Goal: Information Seeking & Learning: Understand process/instructions

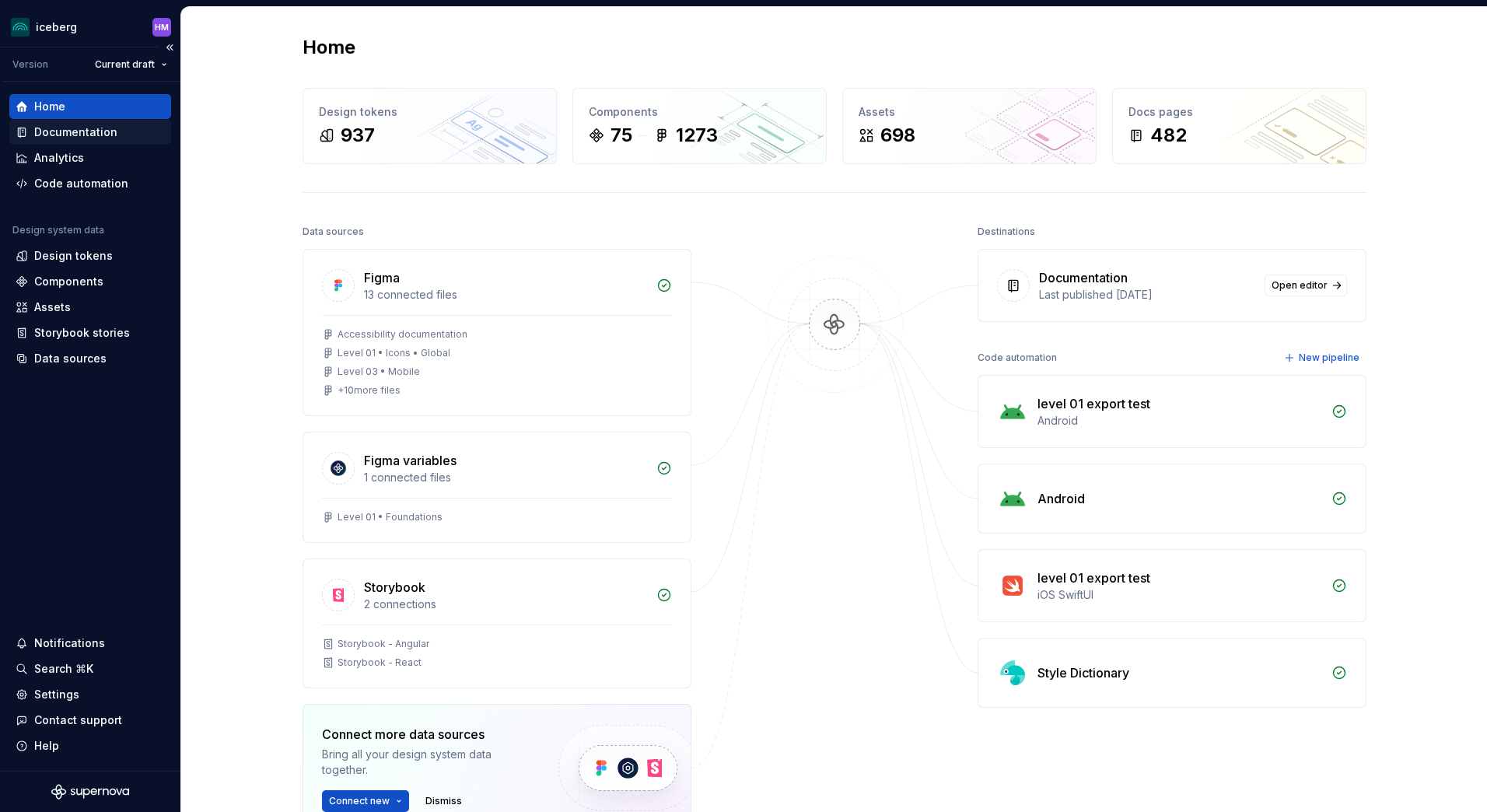
drag, startPoint x: 94, startPoint y: 133, endPoint x: 116, endPoint y: 124, distance: 23.8
click at [94, 133] on div "Documentation" at bounding box center [76, 132] width 84 height 15
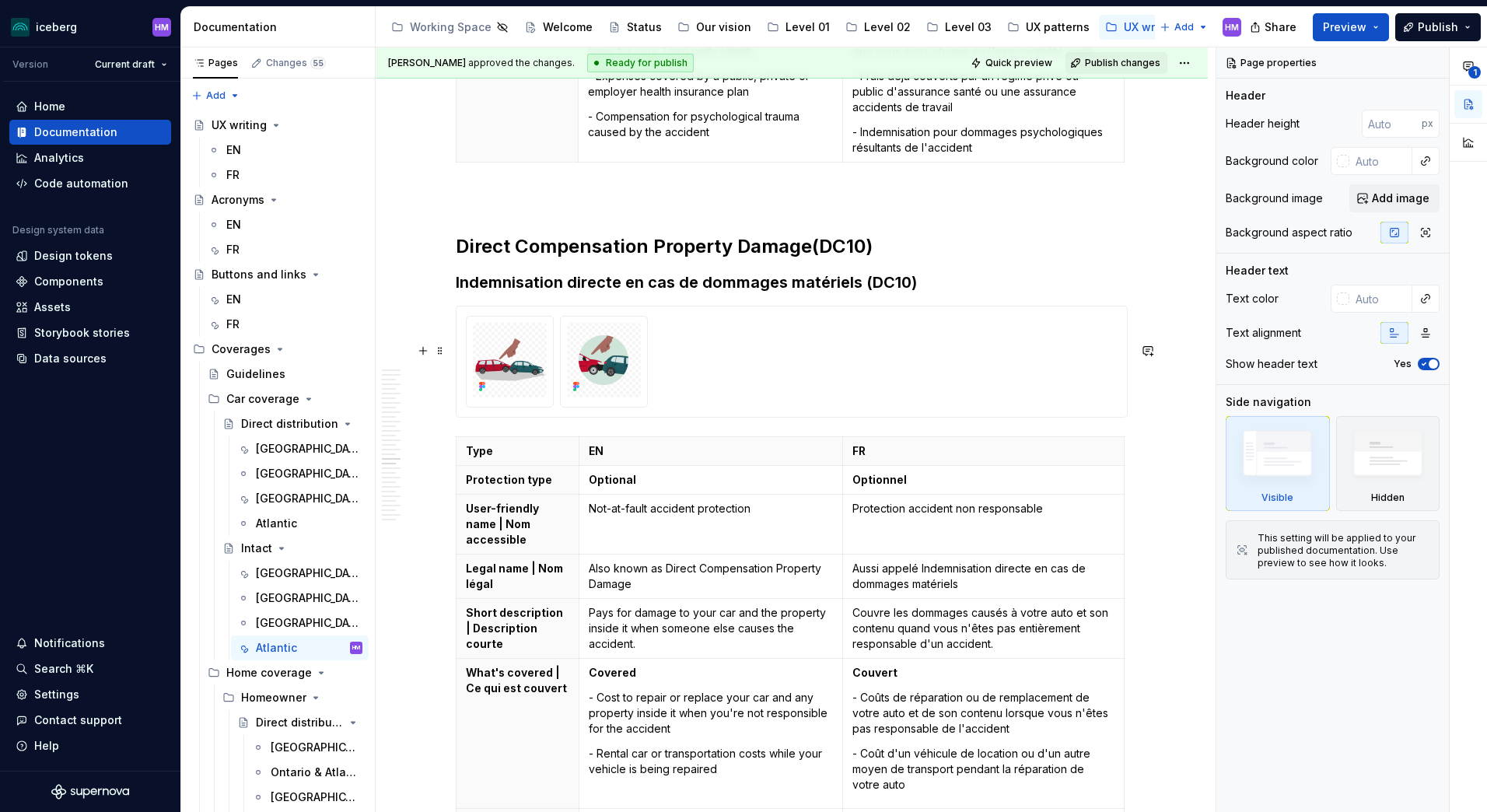
scroll to position [12028, 0]
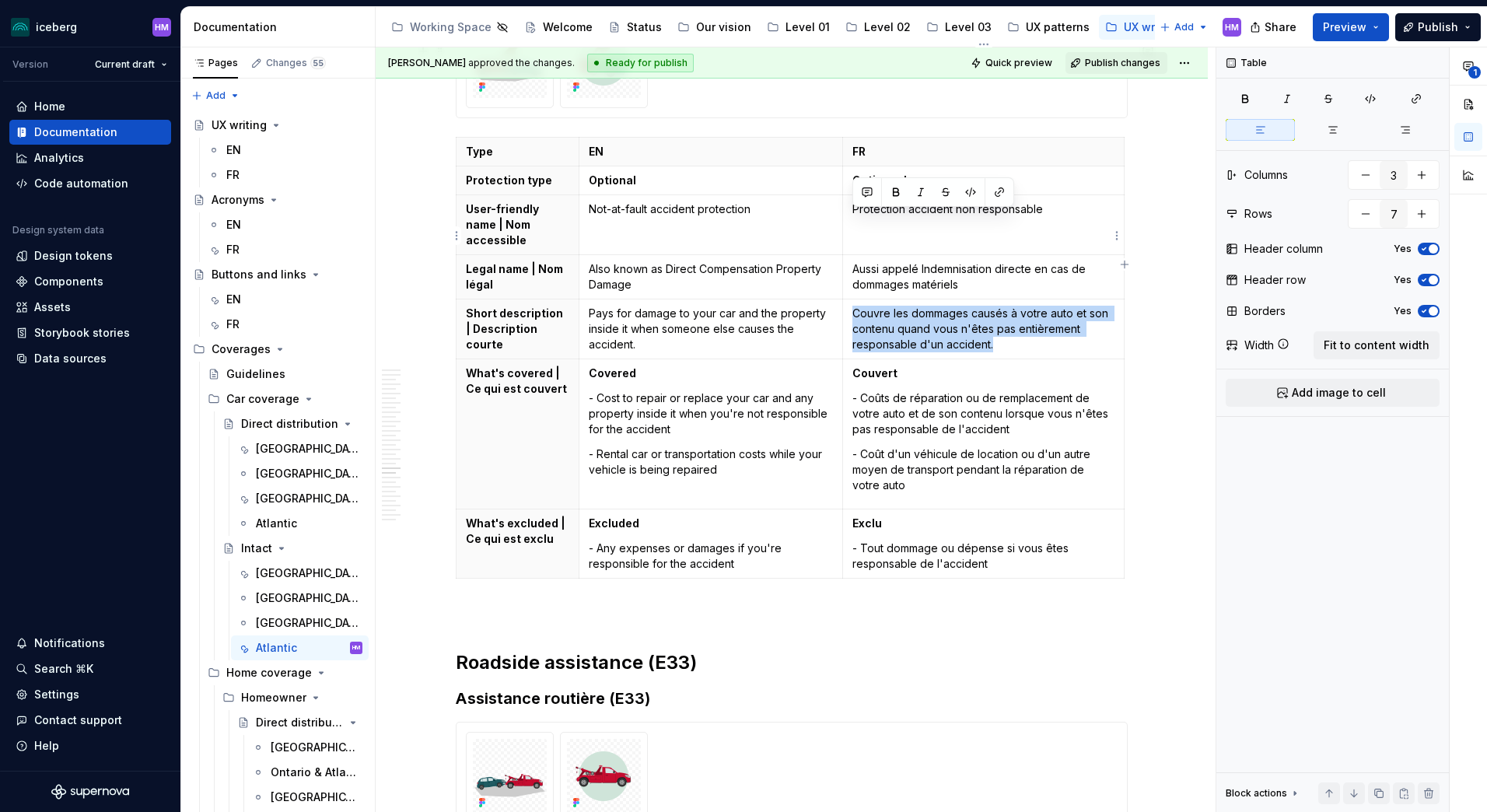
drag, startPoint x: 1003, startPoint y: 251, endPoint x: 853, endPoint y: 222, distance: 152.8
click at [853, 306] on p "Couvre les dommages causés à votre auto et son contenu quand vous n'êtes pas en…" at bounding box center [983, 328] width 262 height 46
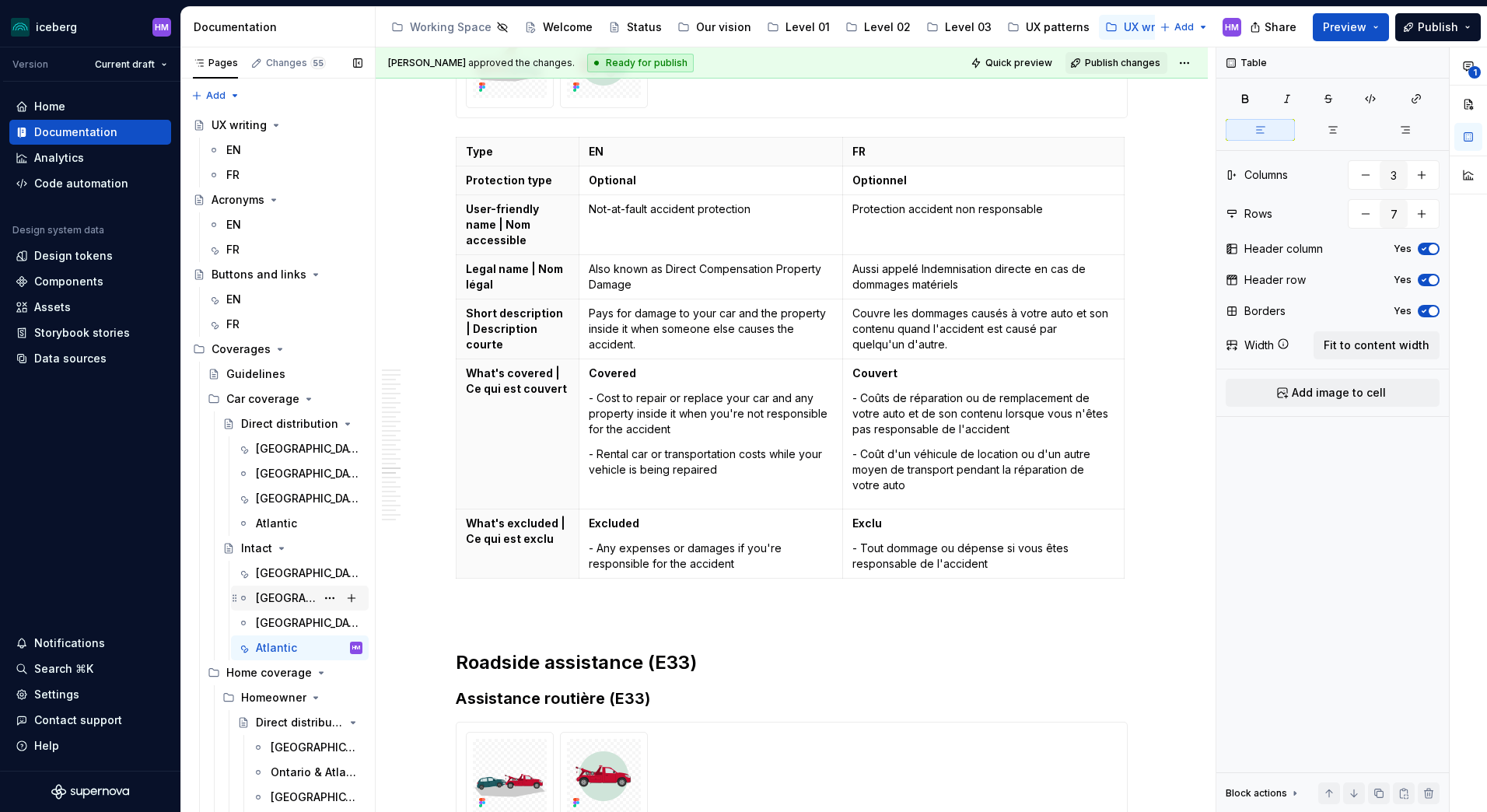
click at [282, 598] on div "[GEOGRAPHIC_DATA]" at bounding box center [286, 597] width 60 height 15
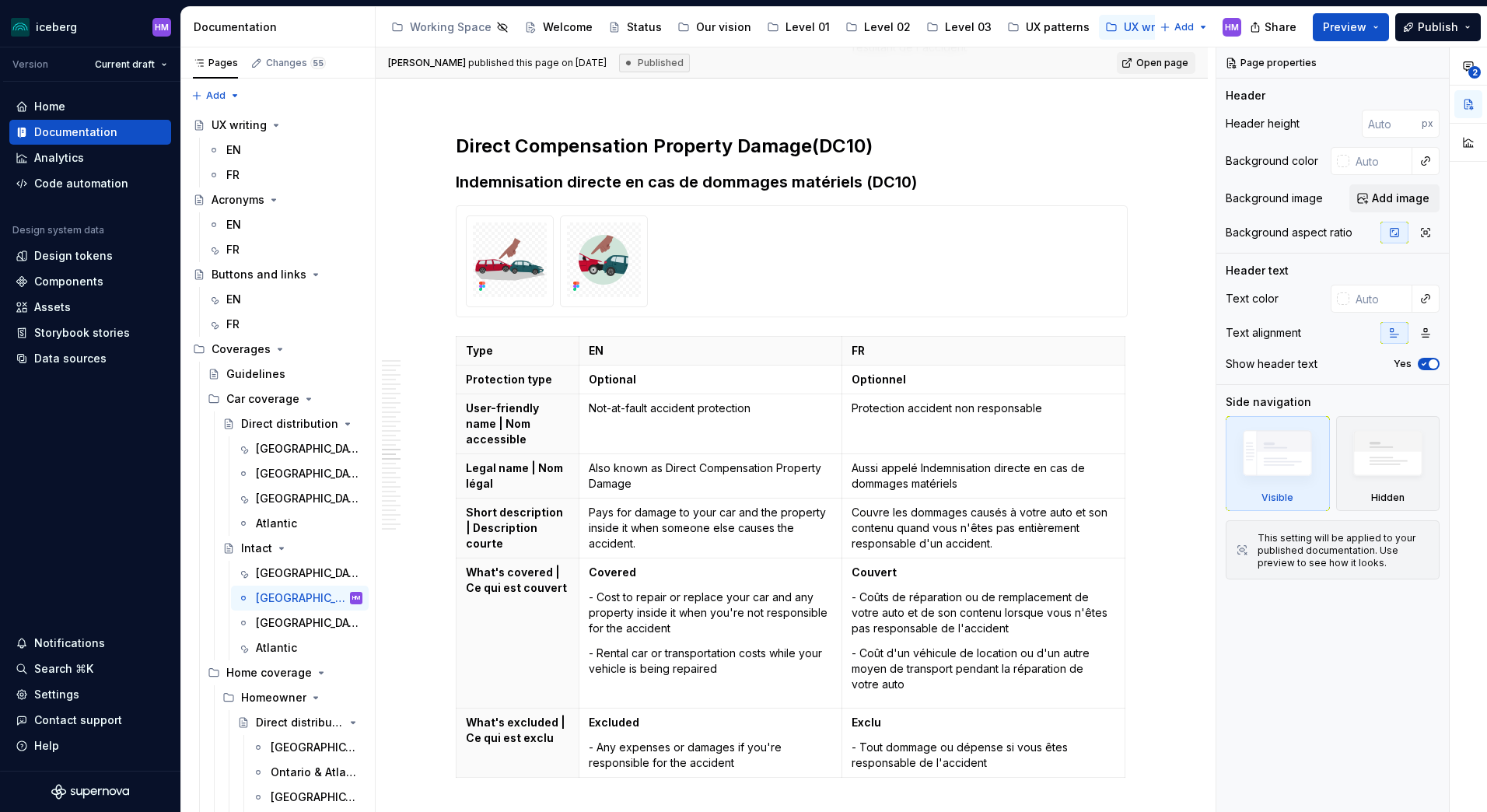
scroll to position [9991, 0]
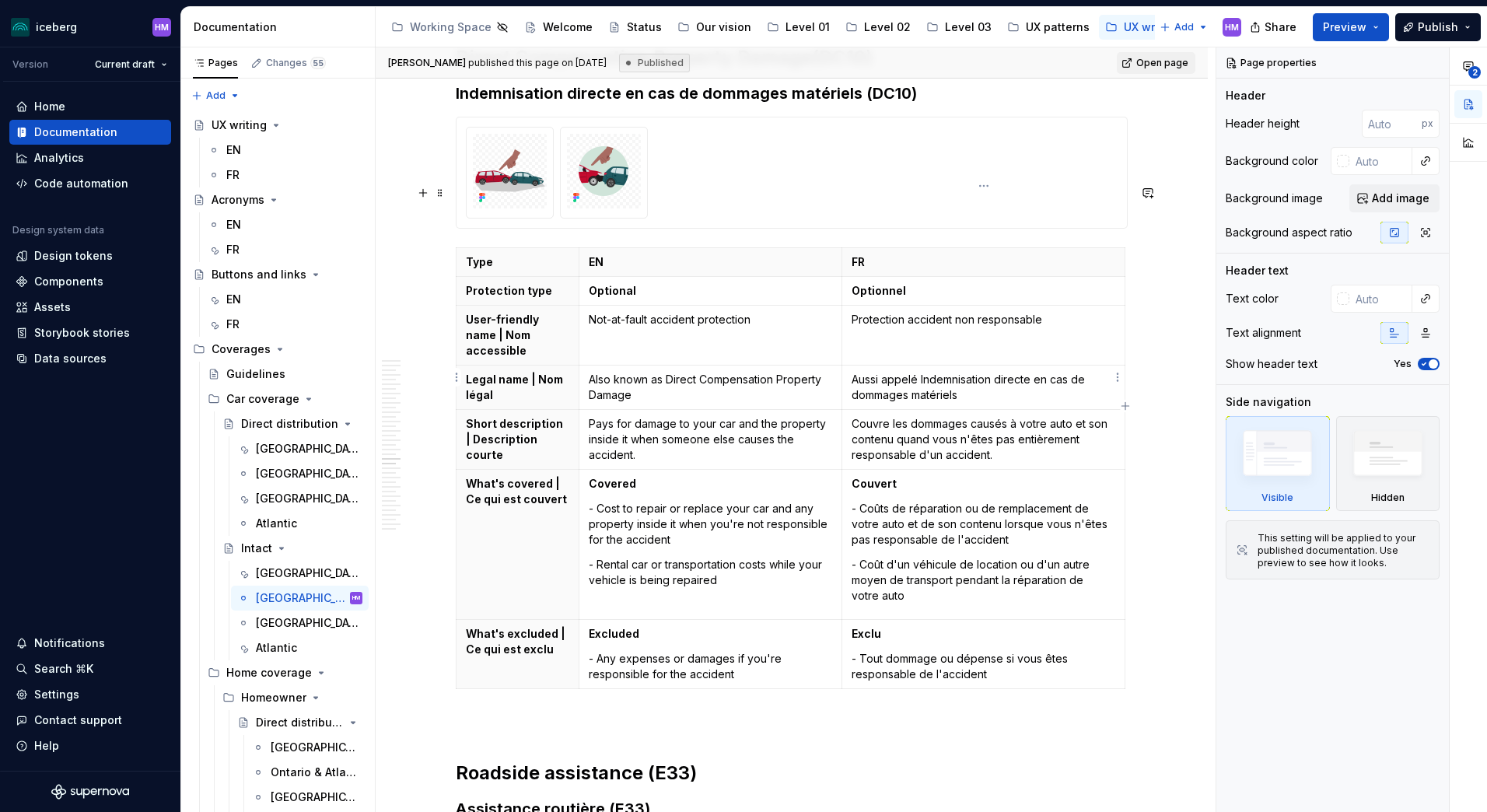
click at [956, 416] on p "Couvre les dommages causés à votre auto et son contenu quand vous n'êtes pas en…" at bounding box center [983, 438] width 263 height 46
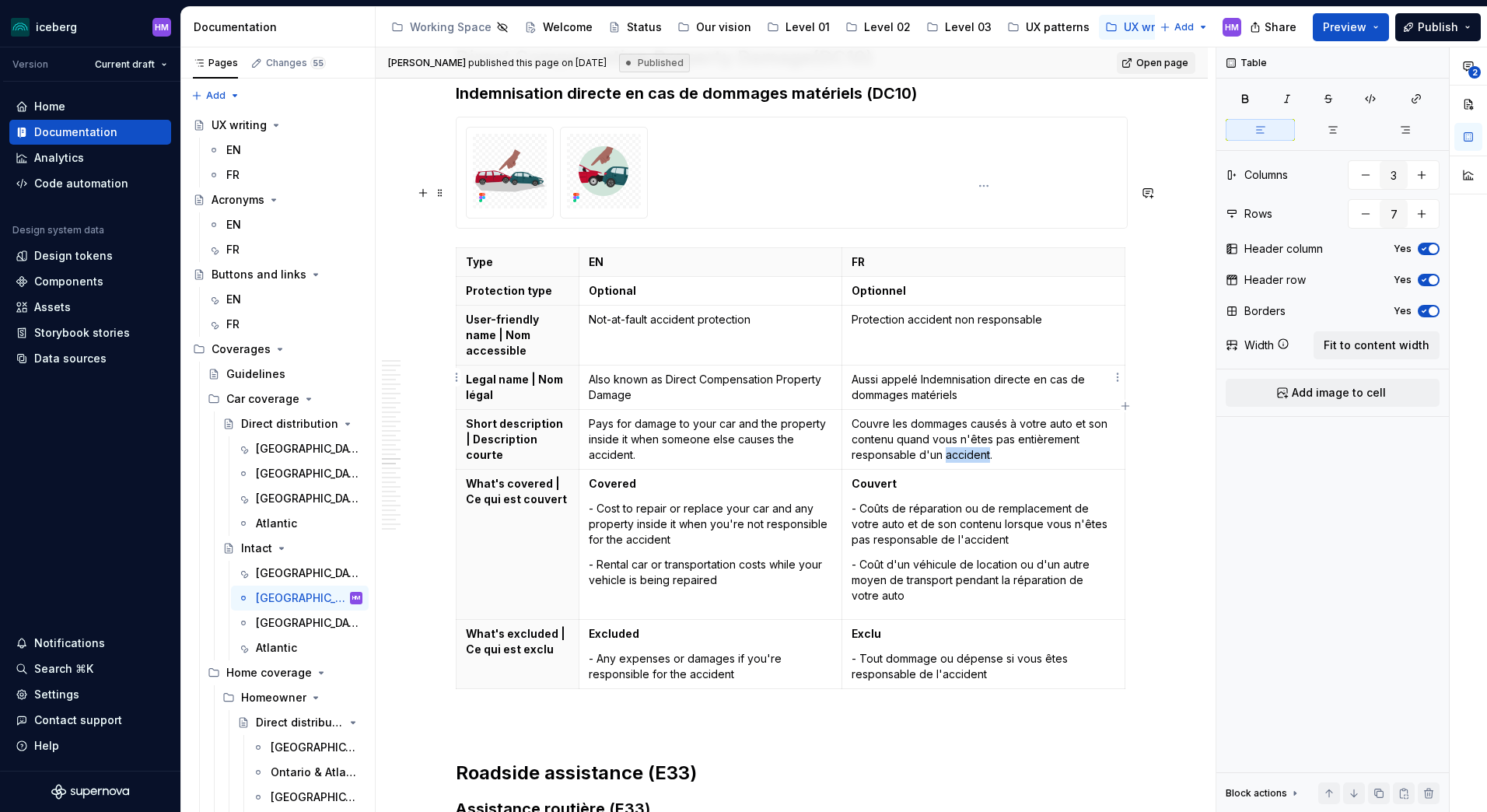
click at [956, 416] on p "Couvre les dommages causés à votre auto et son contenu quand vous n'êtes pas en…" at bounding box center [983, 438] width 263 height 46
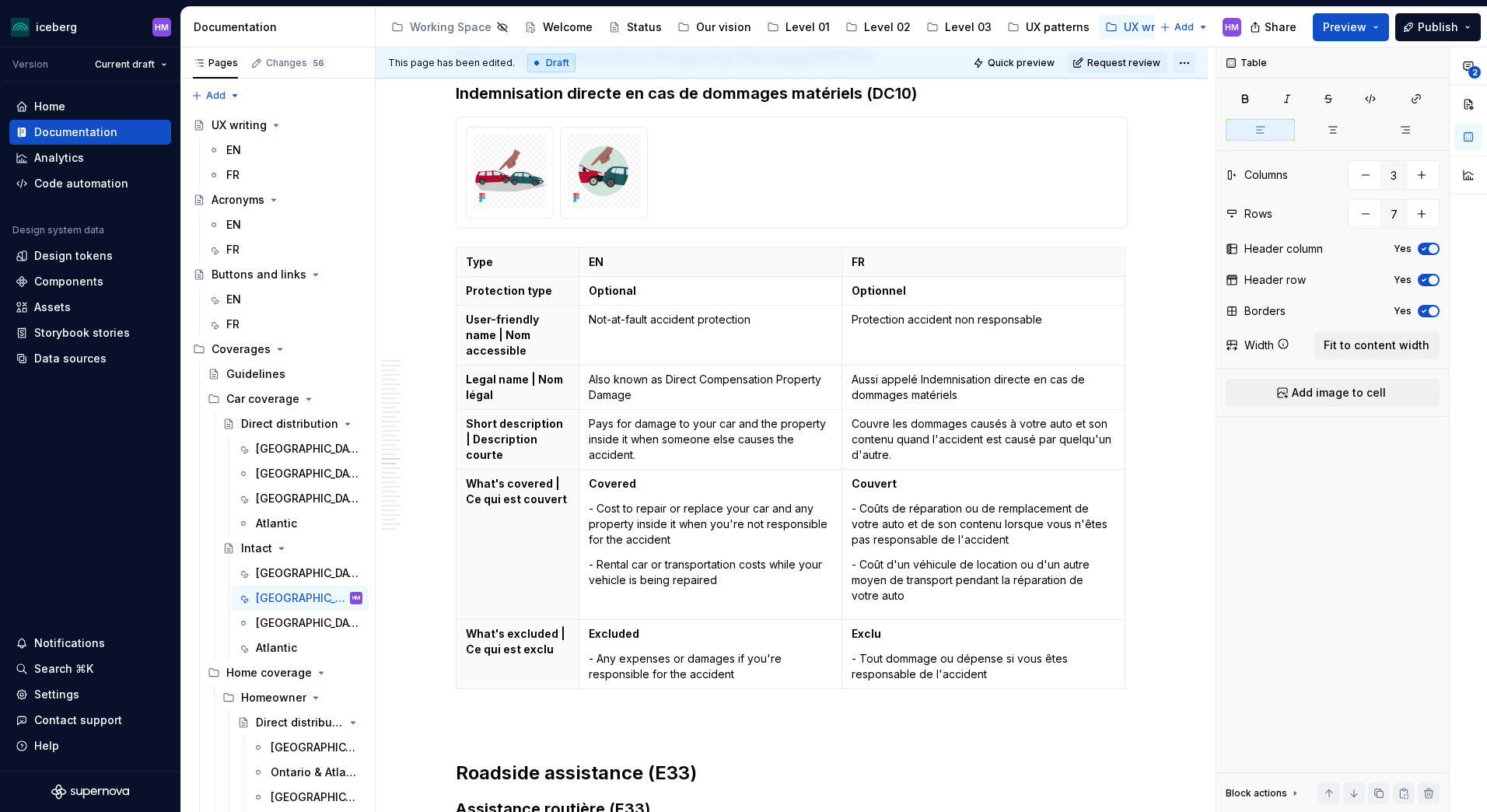
click at [1189, 62] on html "iceberg HM Version Current draft Home Documentation Analytics Code automation D…" at bounding box center [744, 406] width 1487 height 812
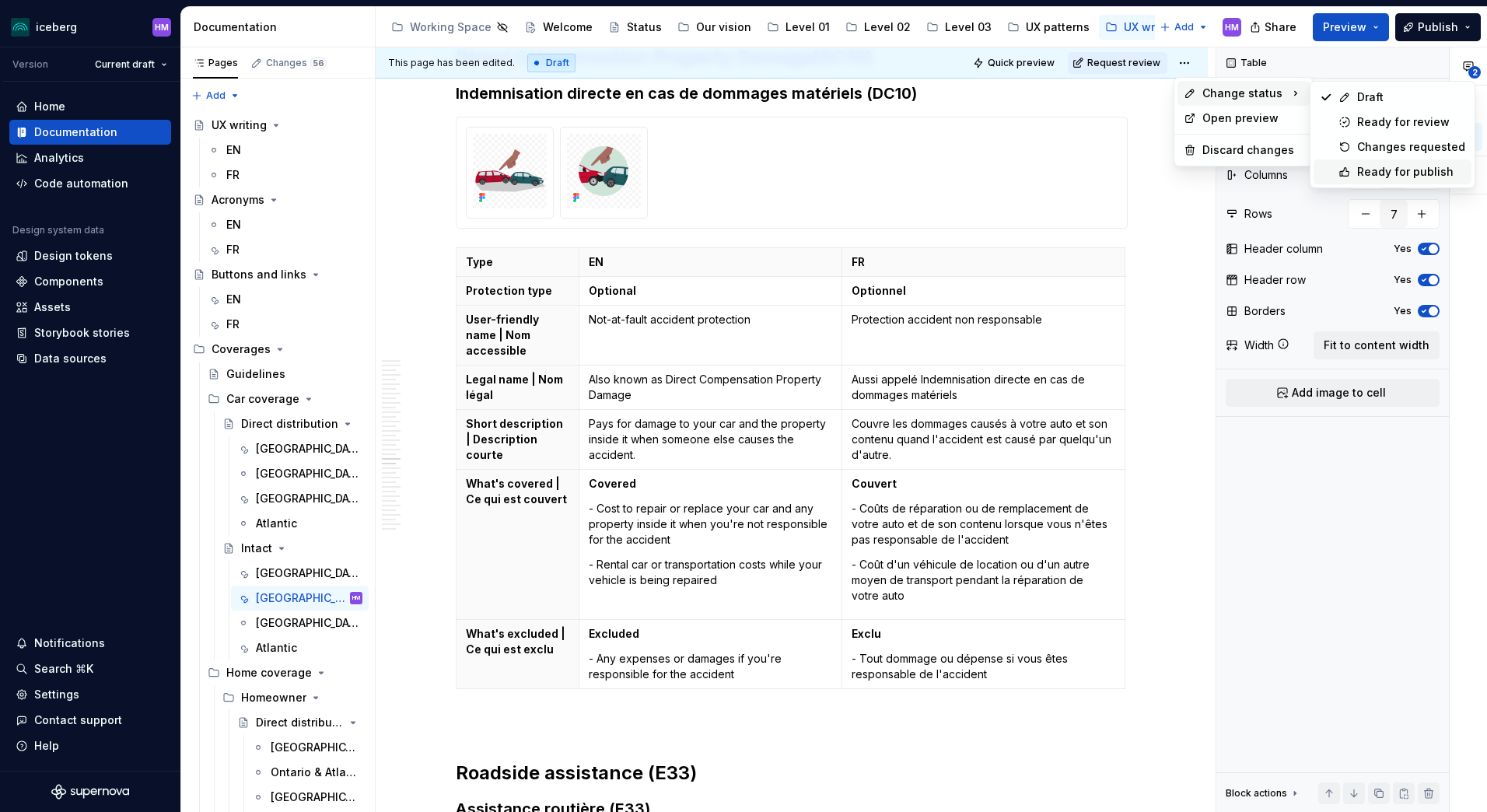
click at [1407, 171] on div "Ready for publish" at bounding box center [1411, 171] width 108 height 15
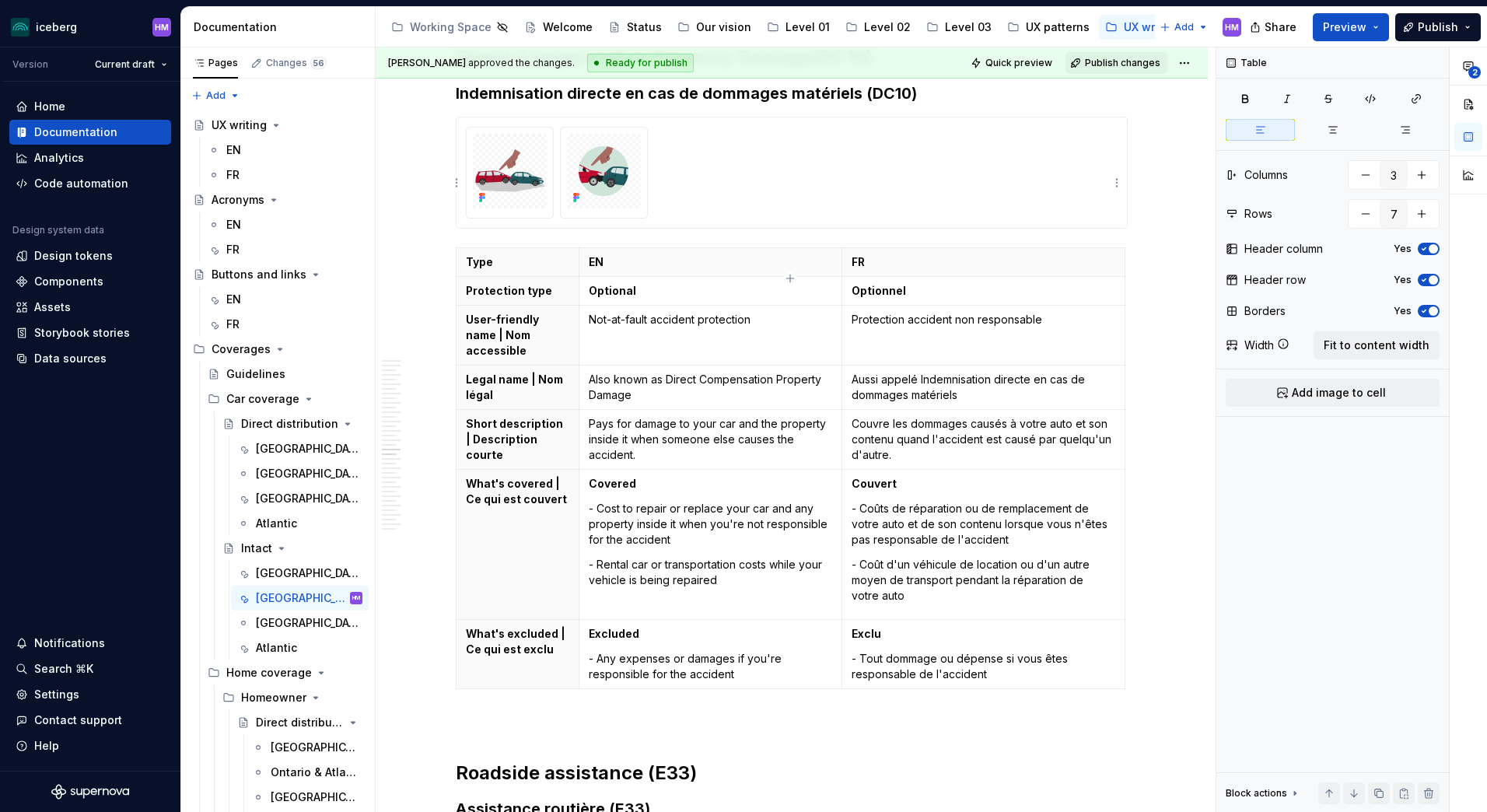
scroll to position [9623, 0]
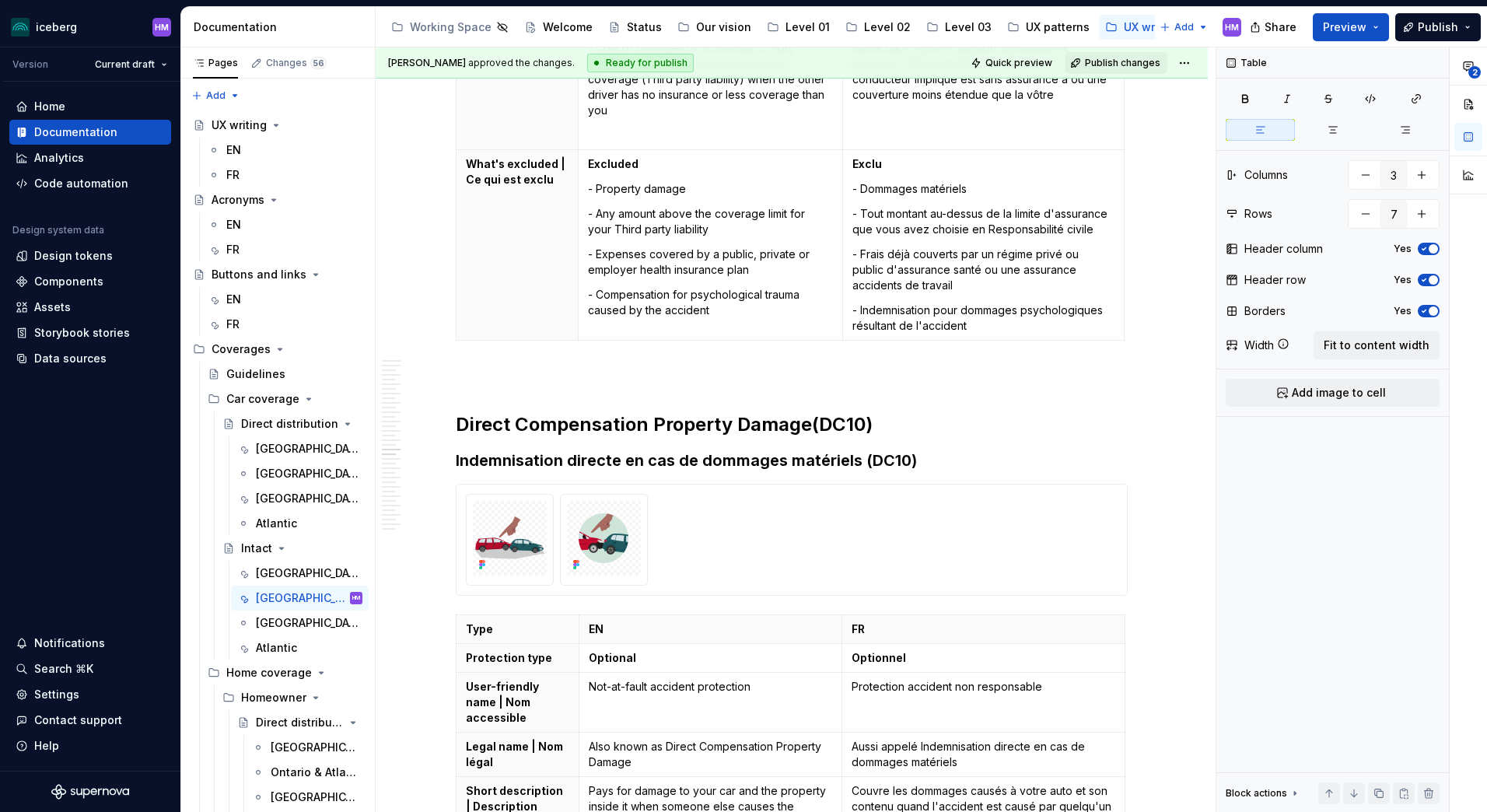
type textarea "*"
